Goal: Task Accomplishment & Management: Manage account settings

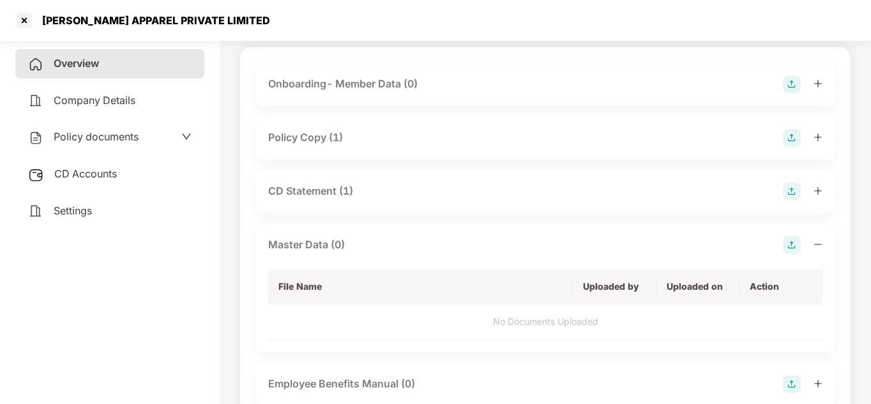
scroll to position [92, 0]
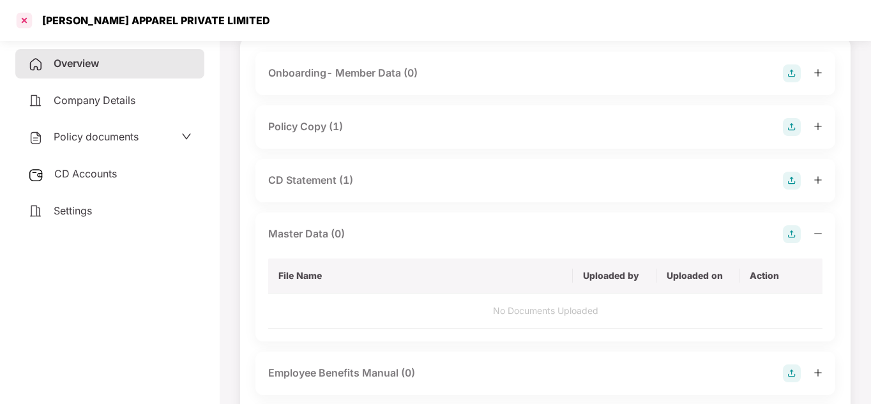
click at [19, 22] on div at bounding box center [24, 20] width 20 height 20
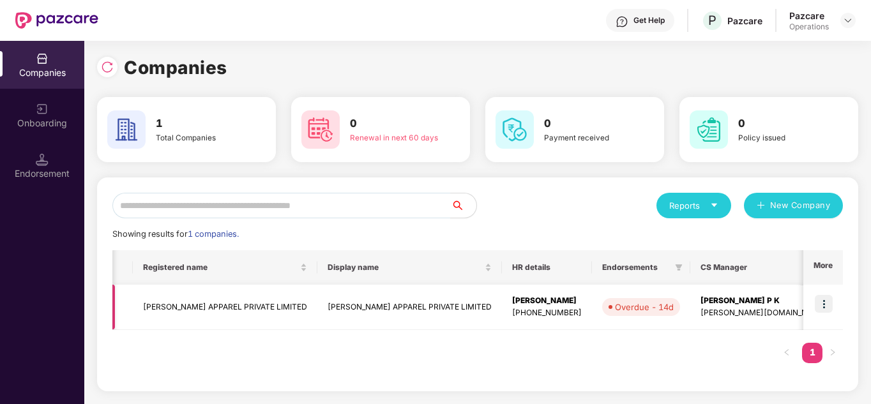
scroll to position [0, 259]
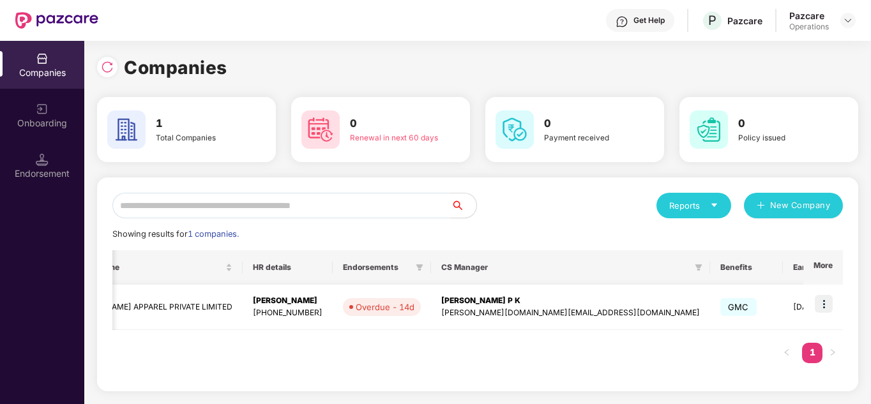
click at [831, 303] on img at bounding box center [824, 304] width 18 height 18
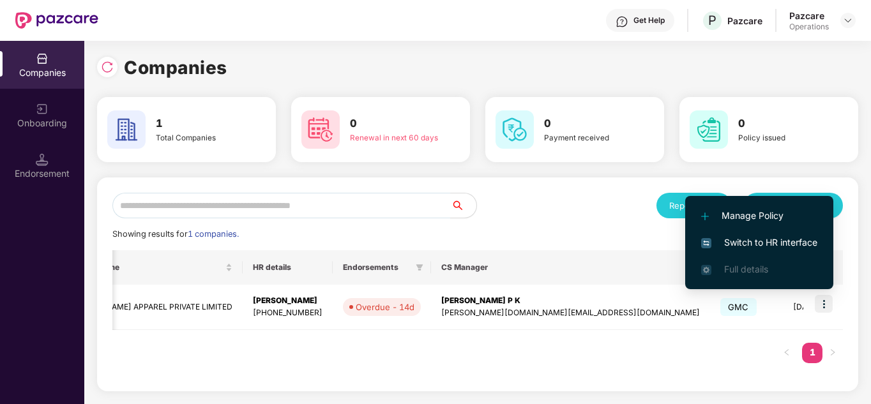
click at [770, 241] on span "Switch to HR interface" at bounding box center [759, 243] width 116 height 14
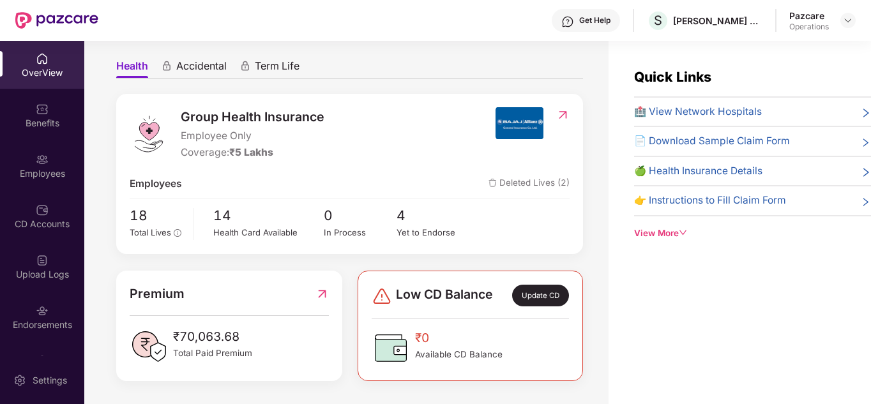
scroll to position [0, 0]
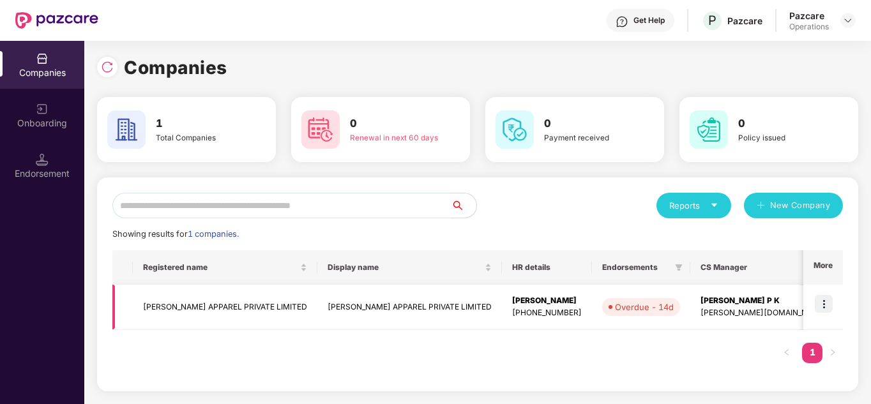
click at [819, 307] on img at bounding box center [824, 304] width 18 height 18
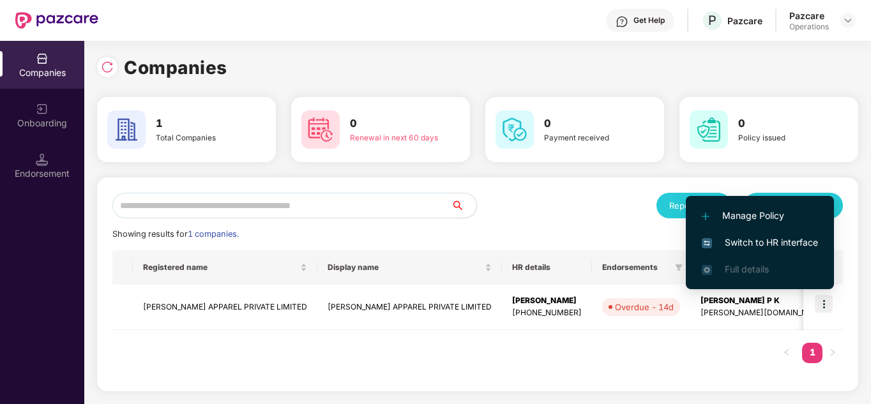
click at [772, 242] on span "Switch to HR interface" at bounding box center [760, 243] width 116 height 14
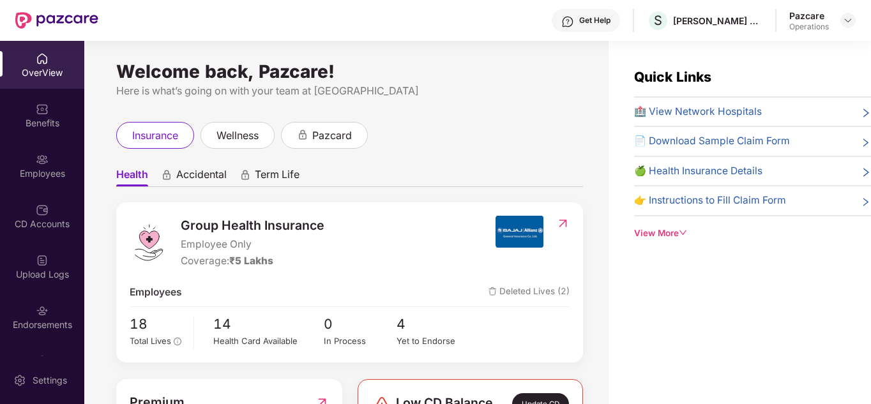
scroll to position [109, 0]
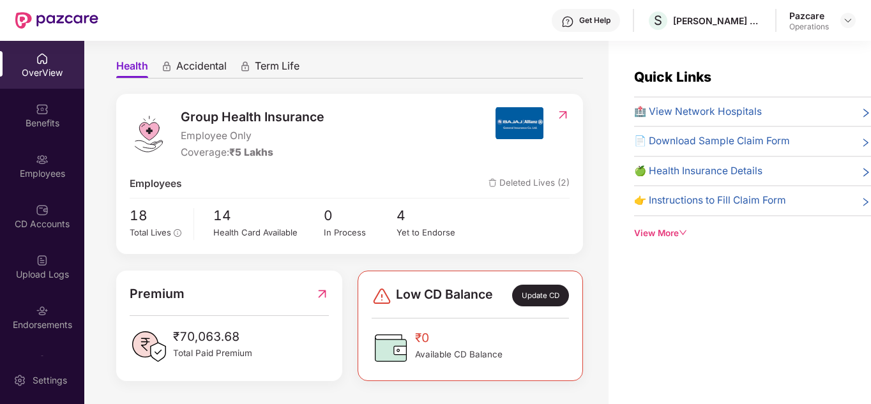
click at [255, 128] on span "Employee Only" at bounding box center [253, 135] width 144 height 15
click at [152, 230] on span "Total Lives" at bounding box center [151, 232] width 42 height 10
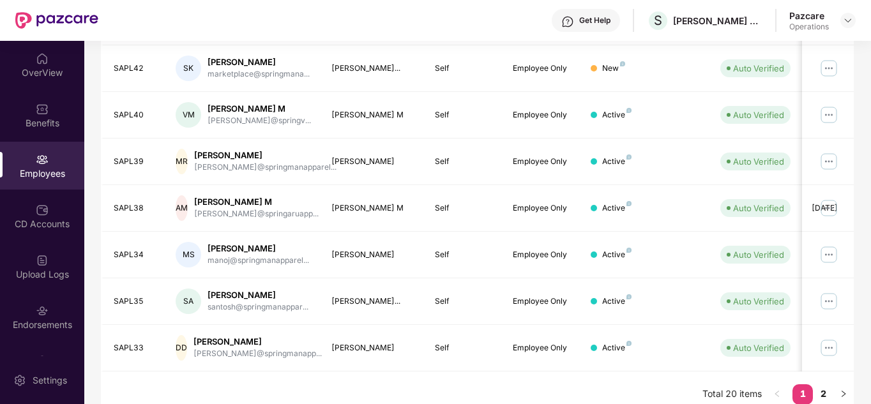
scroll to position [0, 0]
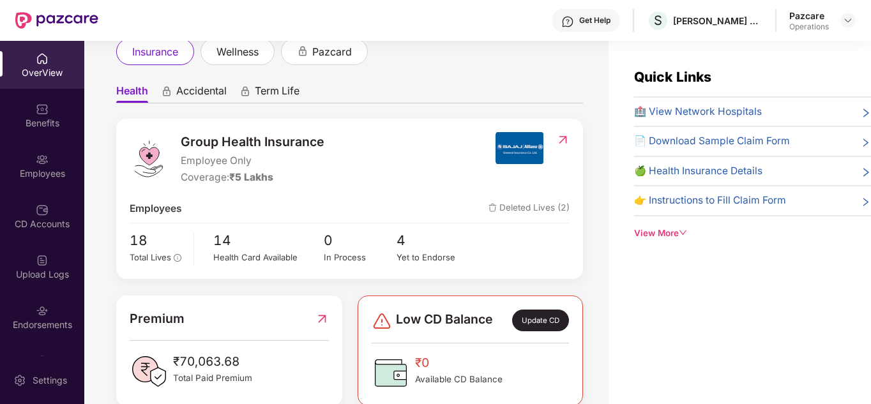
scroll to position [109, 0]
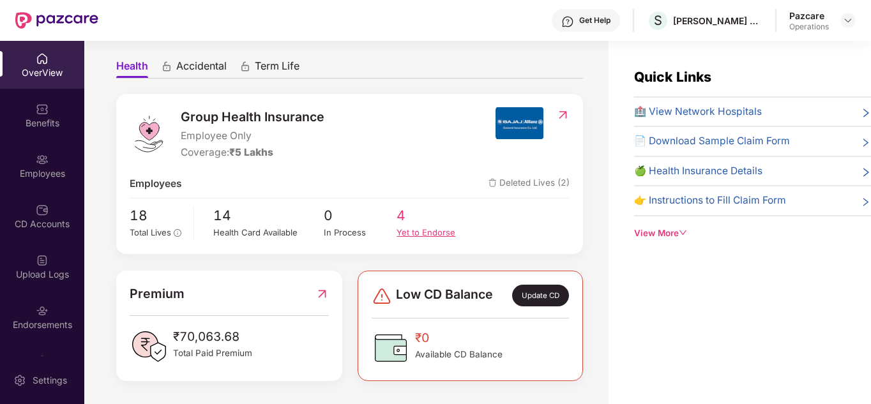
click at [419, 230] on div "Yet to Endorse" at bounding box center [433, 232] width 73 height 13
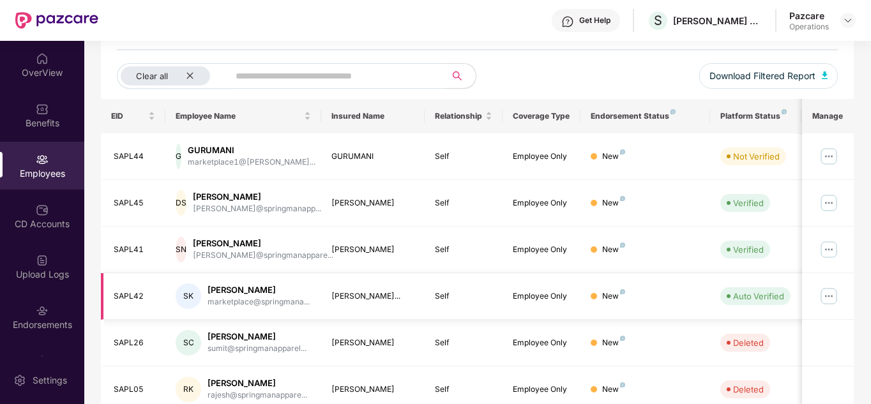
scroll to position [194, 0]
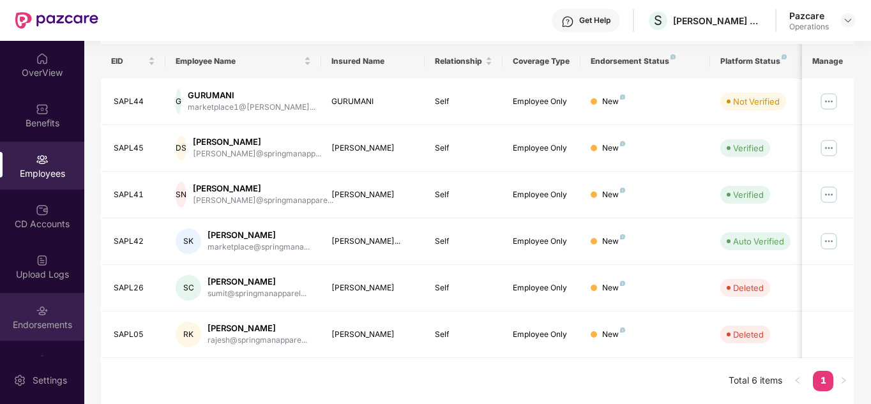
click at [47, 317] on div "Endorsements" at bounding box center [42, 317] width 84 height 48
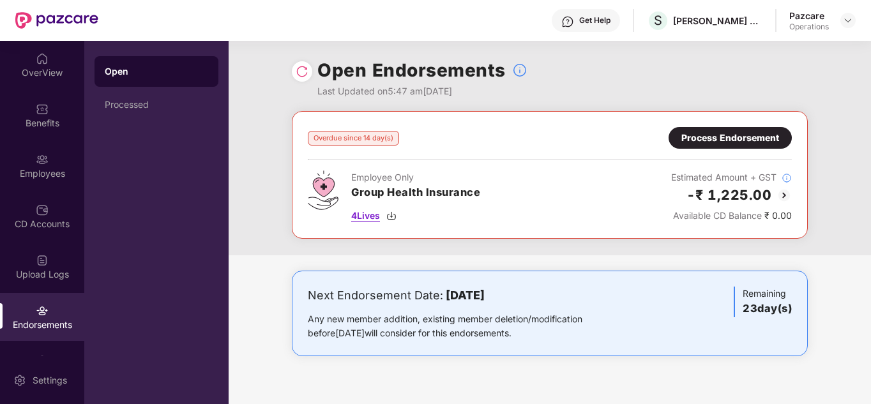
click at [358, 213] on span "4 Lives" at bounding box center [365, 216] width 29 height 14
click at [700, 136] on div "Process Endorsement" at bounding box center [730, 138] width 98 height 14
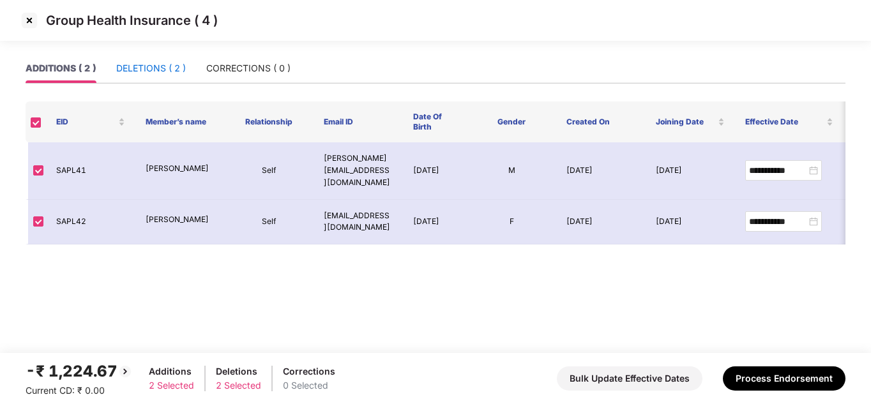
click at [146, 64] on div "DELETIONS ( 2 )" at bounding box center [151, 68] width 70 height 14
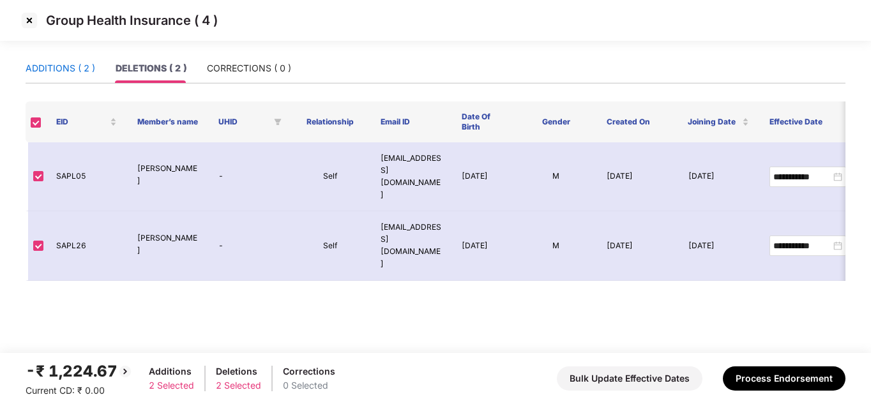
click at [47, 63] on div "ADDITIONS ( 2 )" at bounding box center [61, 68] width 70 height 14
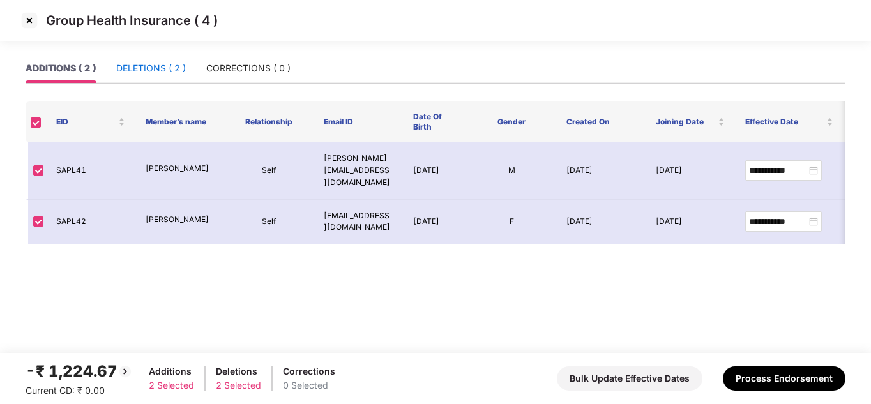
click at [141, 64] on div "DELETIONS ( 2 )" at bounding box center [151, 68] width 70 height 14
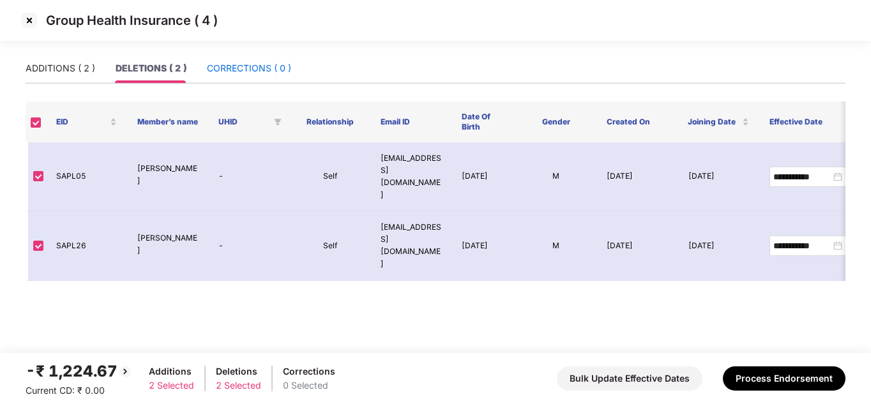
click at [231, 72] on div "CORRECTIONS ( 0 )" at bounding box center [249, 68] width 84 height 14
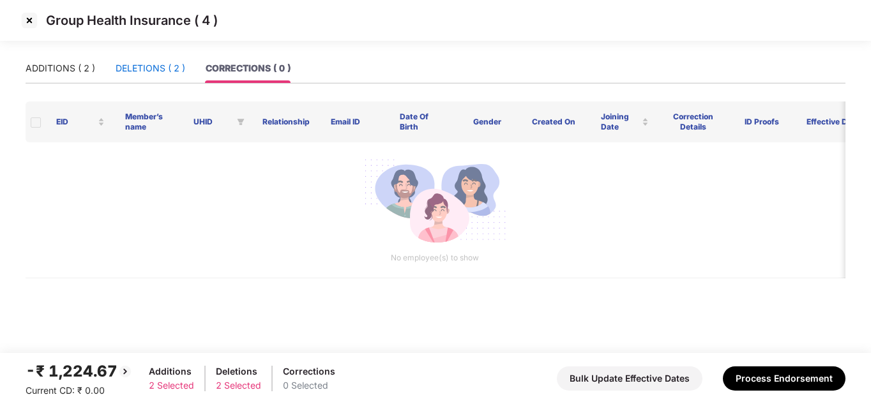
click at [158, 67] on div "DELETIONS ( 2 )" at bounding box center [151, 68] width 70 height 14
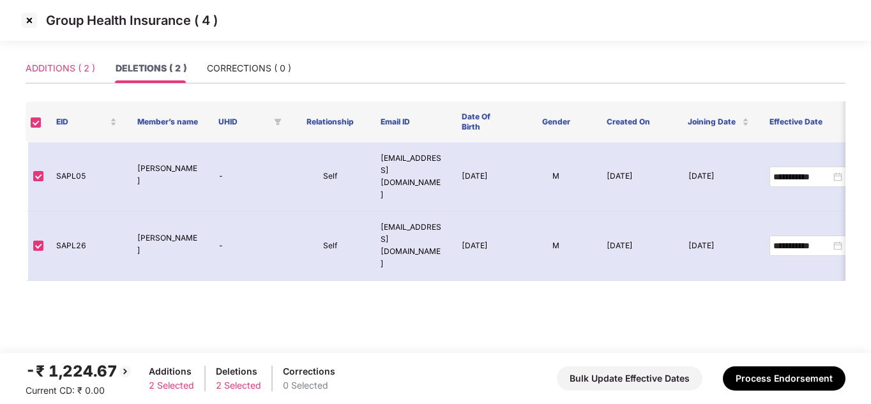
click at [57, 60] on div "ADDITIONS ( 2 )" at bounding box center [61, 68] width 70 height 29
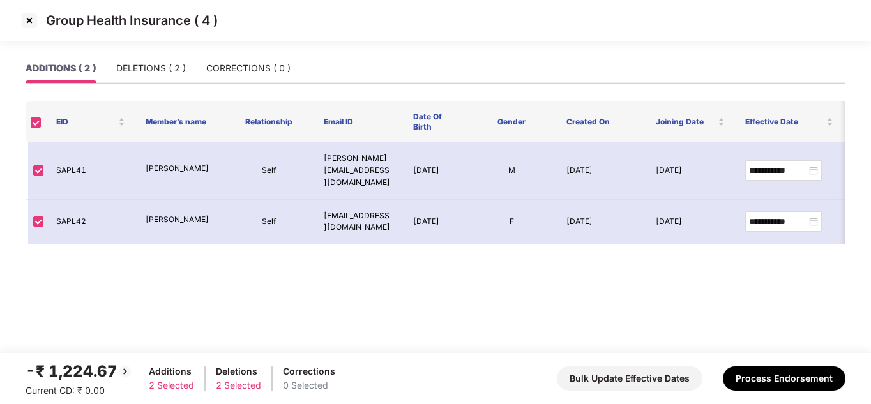
click at [29, 19] on img at bounding box center [29, 20] width 20 height 20
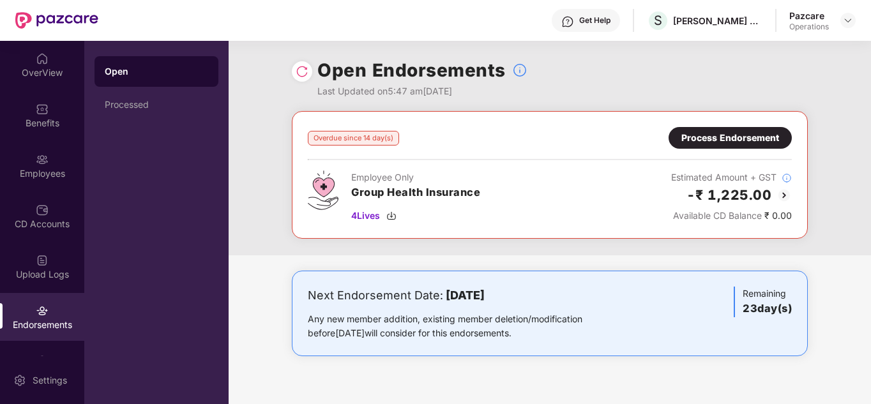
click at [526, 235] on div "Overdue since 14 day(s) Process Endorsement Employee Only Group Health Insuranc…" at bounding box center [550, 175] width 516 height 128
click at [163, 107] on div "Processed" at bounding box center [156, 105] width 103 height 10
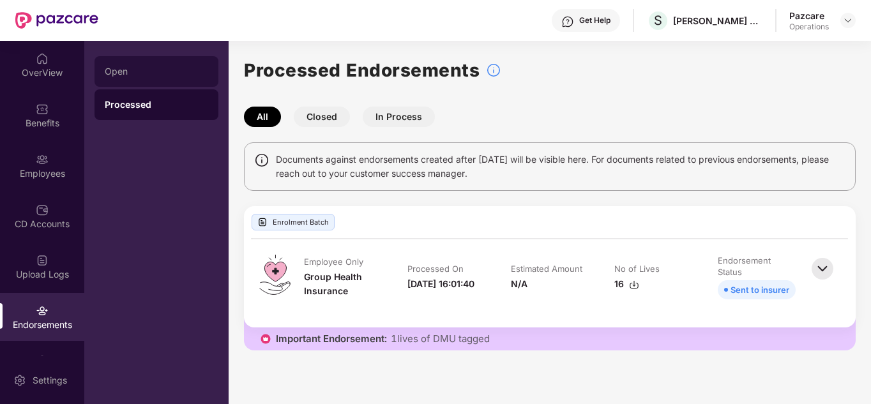
click at [128, 67] on div "Open" at bounding box center [156, 71] width 103 height 10
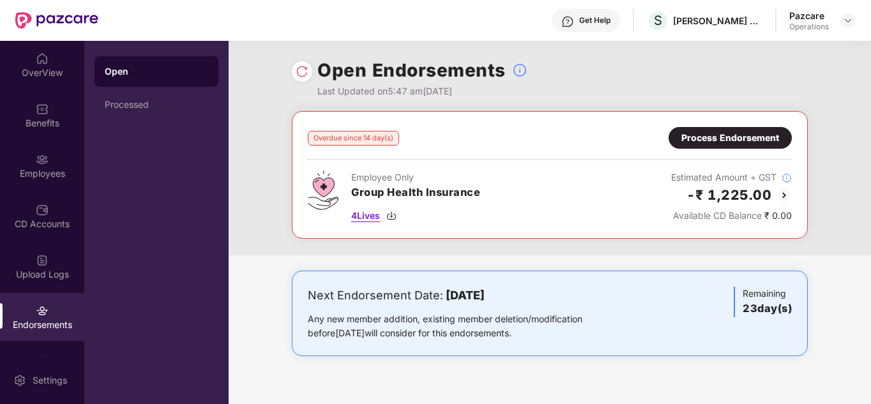
click at [395, 218] on img at bounding box center [391, 216] width 10 height 10
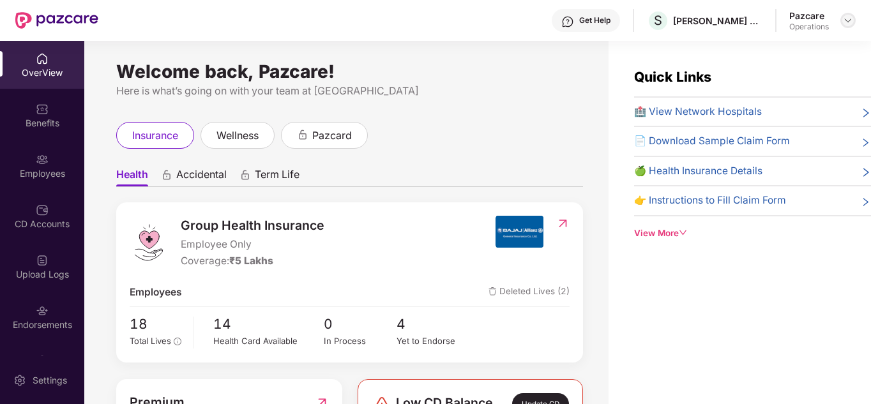
click at [844, 18] on img at bounding box center [848, 20] width 10 height 10
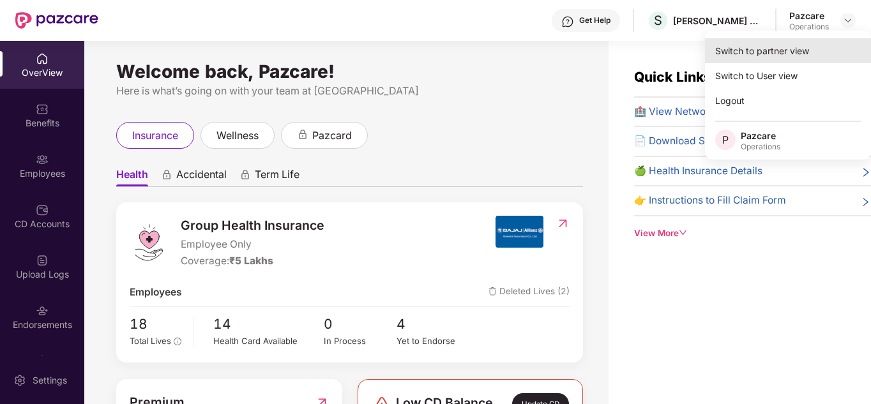
click at [796, 50] on div "Switch to partner view" at bounding box center [788, 50] width 166 height 25
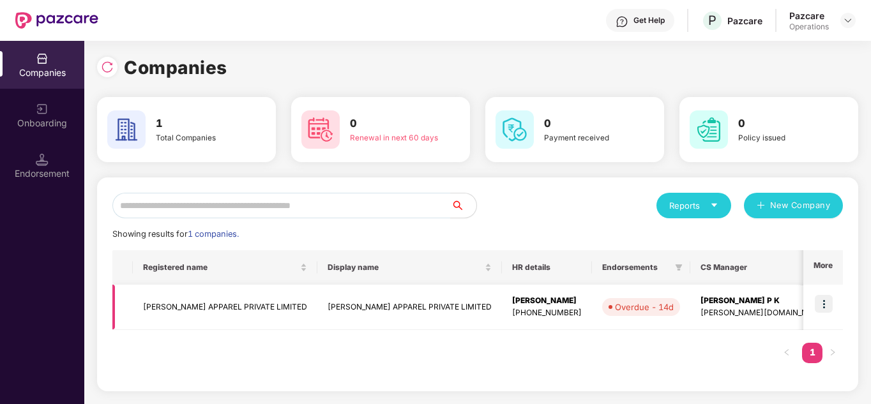
click at [512, 301] on div "[PERSON_NAME]" at bounding box center [547, 301] width 70 height 12
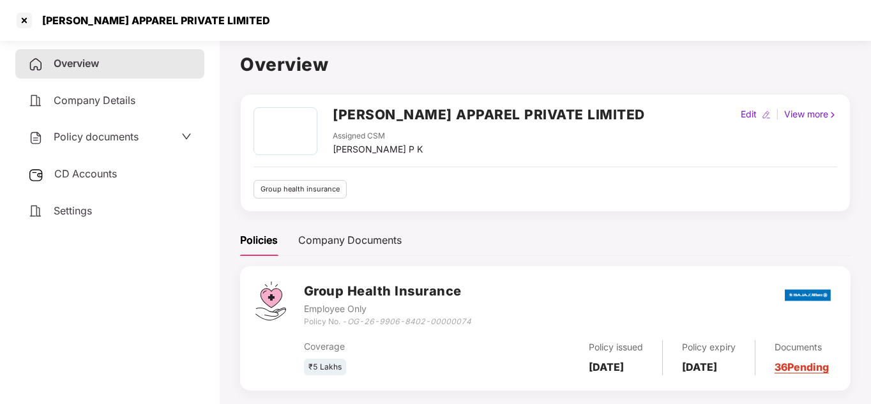
click at [64, 213] on span "Settings" at bounding box center [73, 210] width 38 height 13
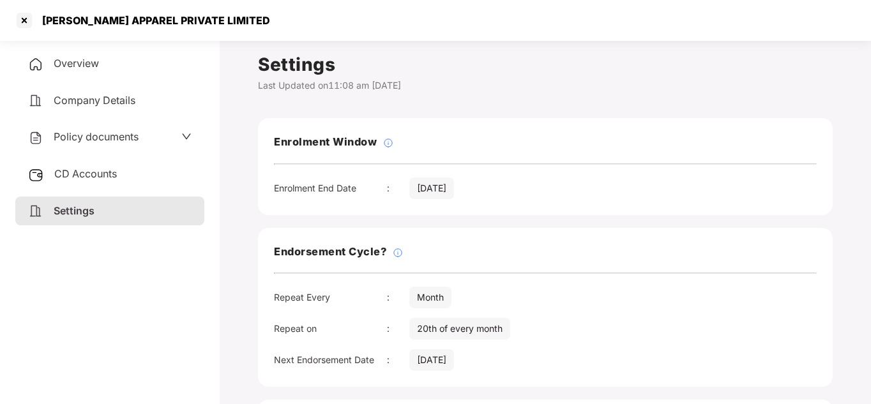
scroll to position [1, 0]
click at [25, 20] on div at bounding box center [24, 20] width 20 height 20
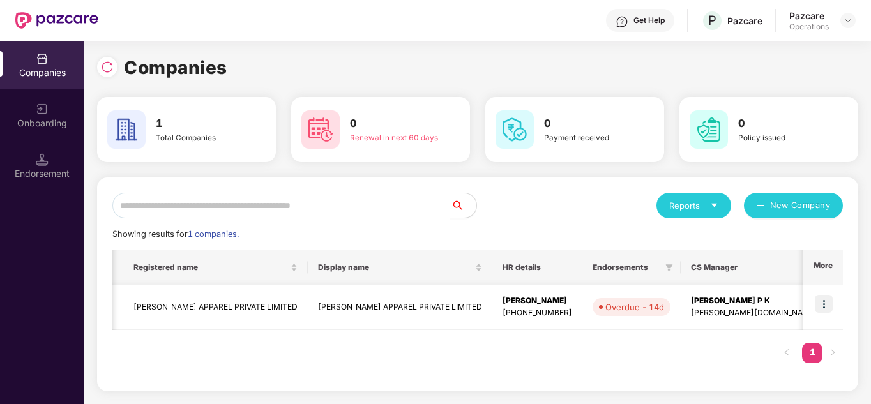
scroll to position [0, 0]
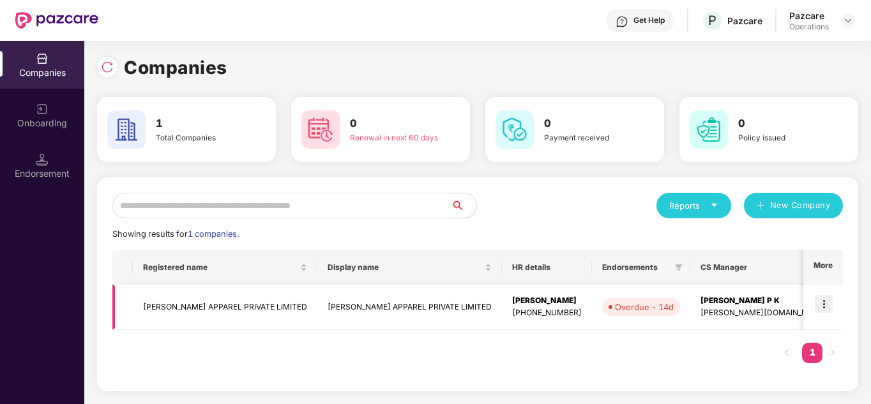
click at [267, 308] on td "[PERSON_NAME] APPAREL PRIVATE LIMITED" at bounding box center [225, 307] width 185 height 45
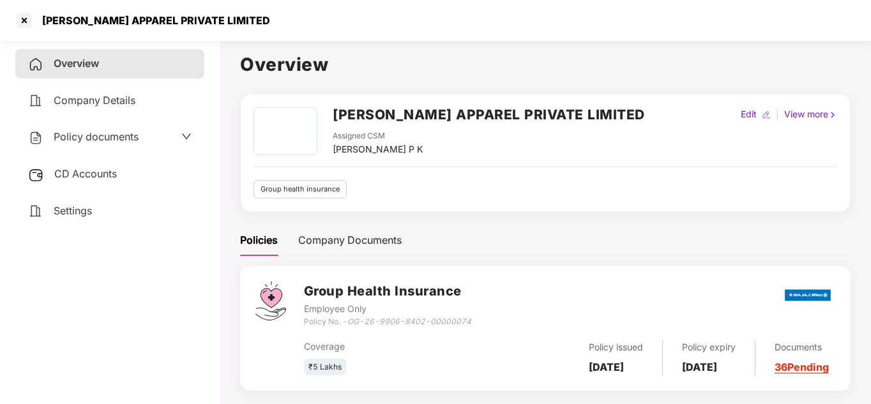
scroll to position [1, 0]
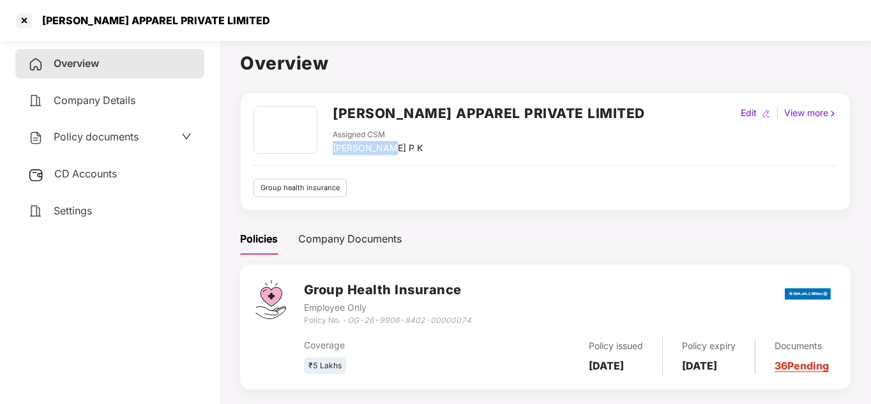
drag, startPoint x: 331, startPoint y: 146, endPoint x: 400, endPoint y: 145, distance: 68.3
click at [400, 145] on div "[PERSON_NAME] APPAREL PRIVATE LIMITED Assigned CSM [PERSON_NAME] P K" at bounding box center [449, 130] width 391 height 49
copy div "[PERSON_NAME] P K"
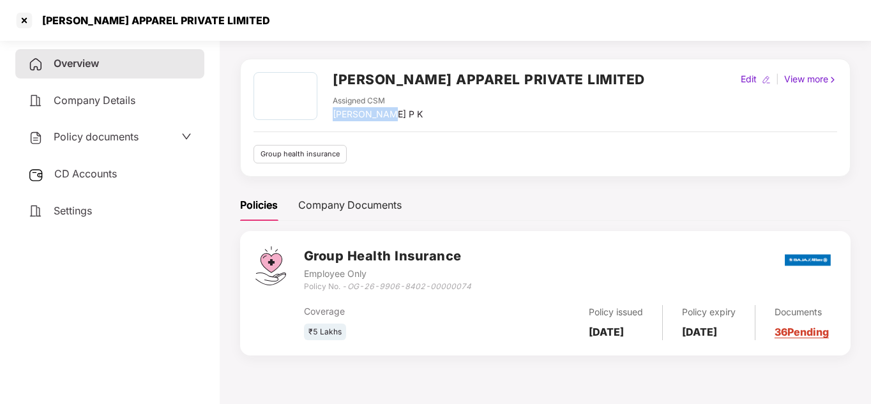
scroll to position [34, 0]
click at [812, 333] on link "36 Pending" at bounding box center [802, 332] width 54 height 13
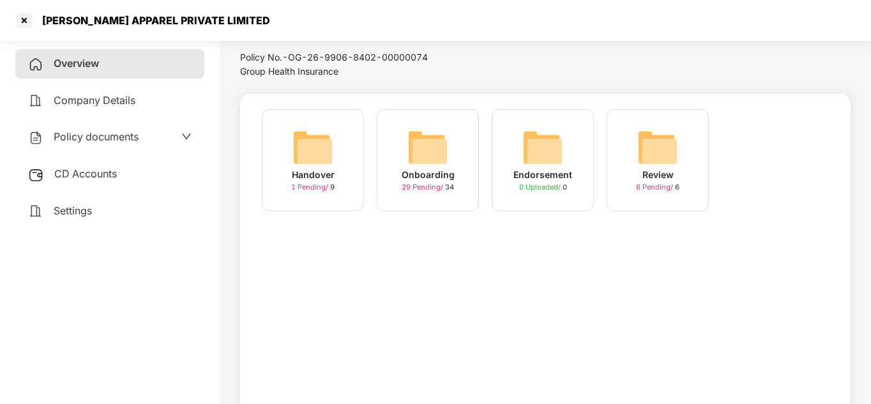
click at [188, 141] on icon "down" at bounding box center [186, 137] width 10 height 10
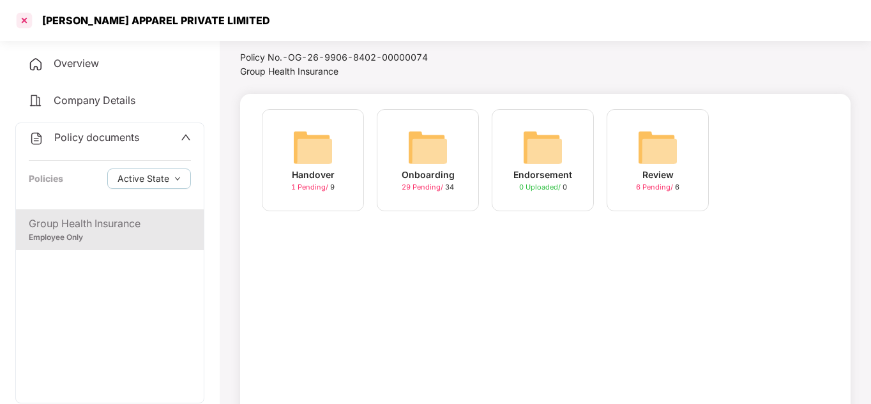
click at [27, 20] on div at bounding box center [24, 20] width 20 height 20
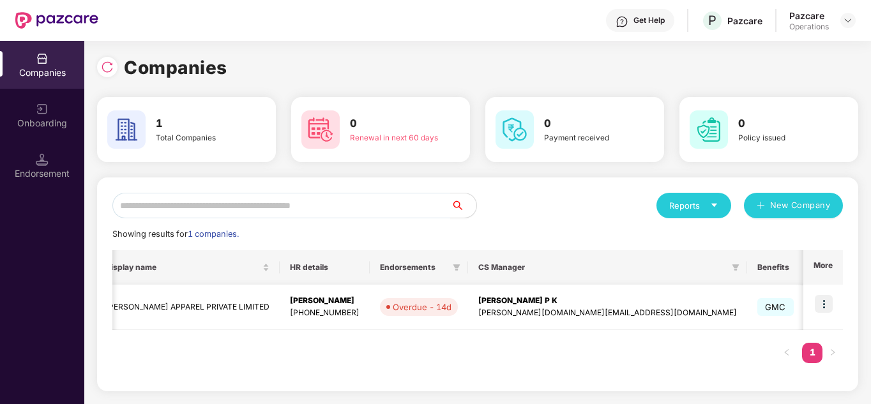
scroll to position [0, 259]
